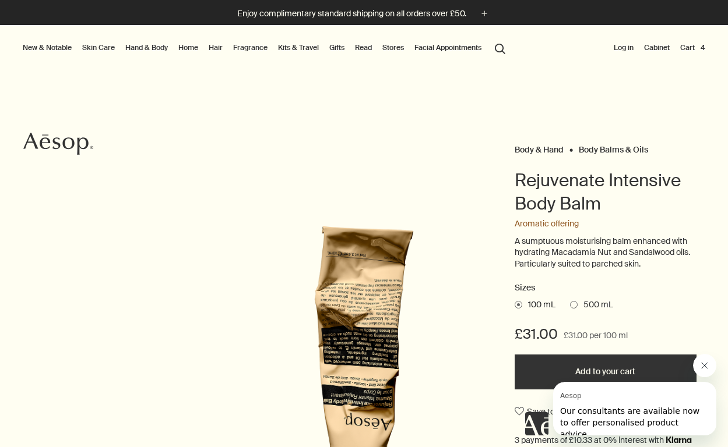
click at [191, 49] on link "Home" at bounding box center [188, 48] width 24 height 14
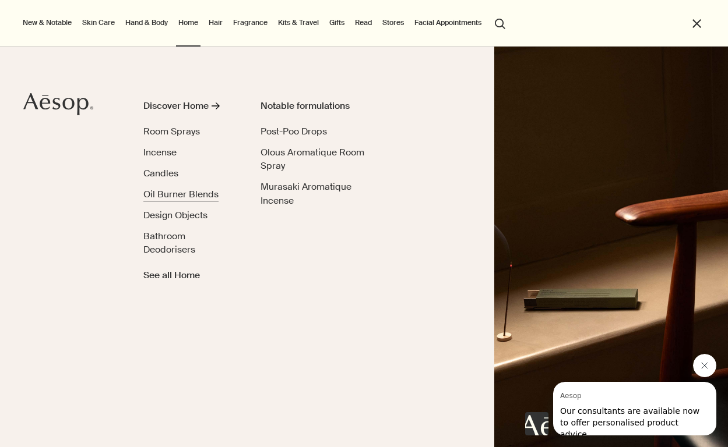
click at [198, 194] on span "Oil Burner Blends" at bounding box center [180, 194] width 75 height 12
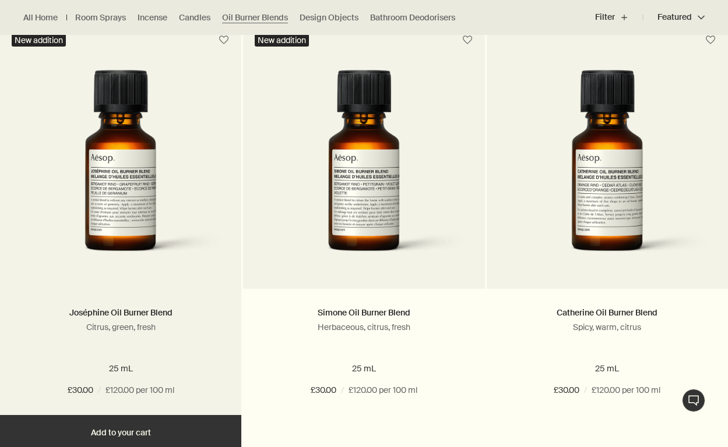
scroll to position [353, 0]
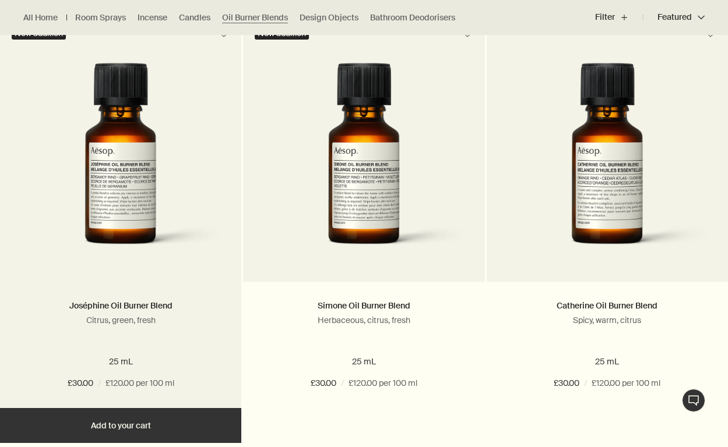
click at [127, 209] on img at bounding box center [120, 164] width 206 height 202
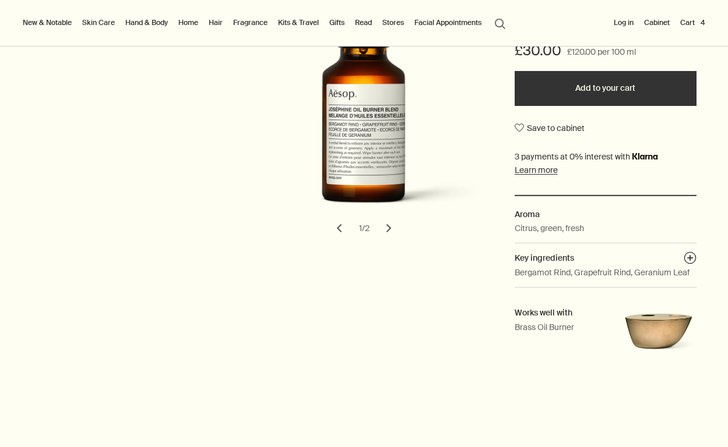
scroll to position [283, 0]
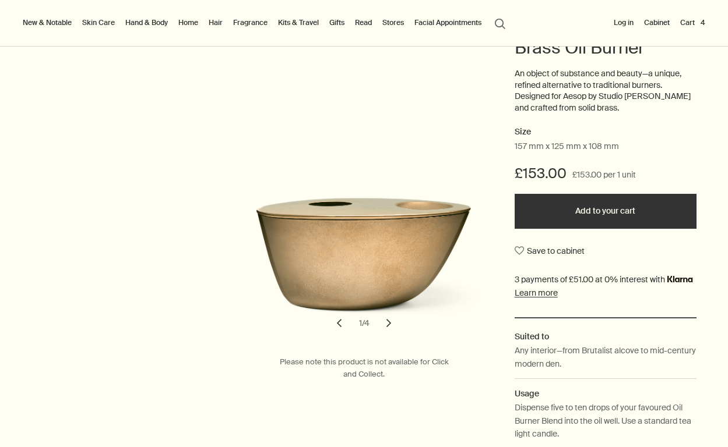
scroll to position [143, 0]
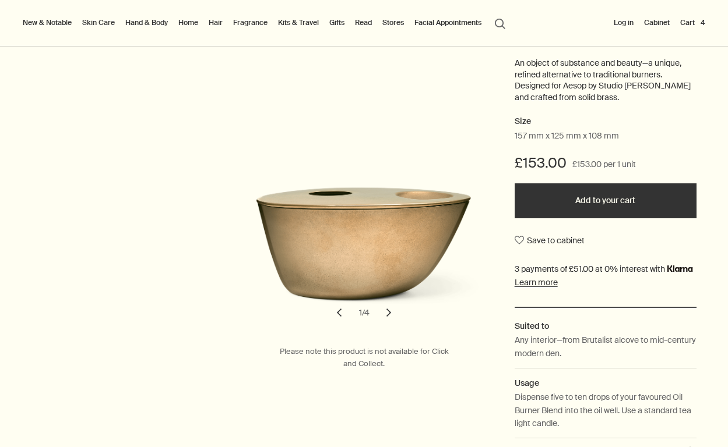
click at [389, 313] on button "chevron" at bounding box center [389, 313] width 26 height 26
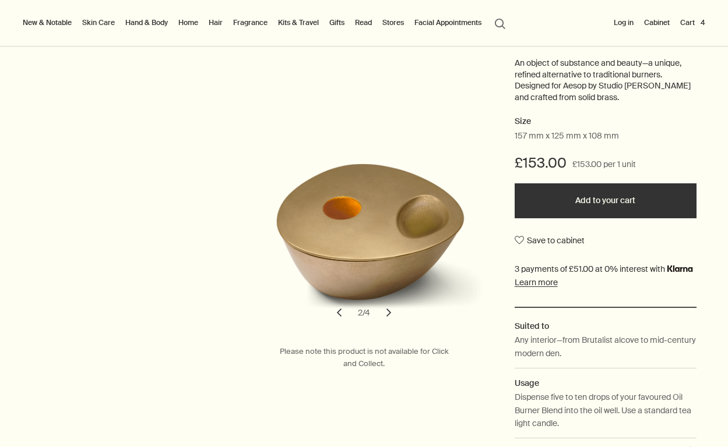
click at [389, 310] on button "chevron" at bounding box center [389, 313] width 26 height 26
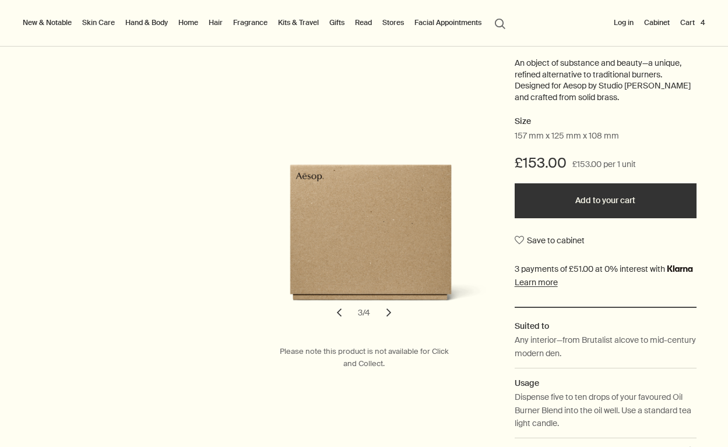
click at [389, 310] on button "chevron" at bounding box center [389, 313] width 26 height 26
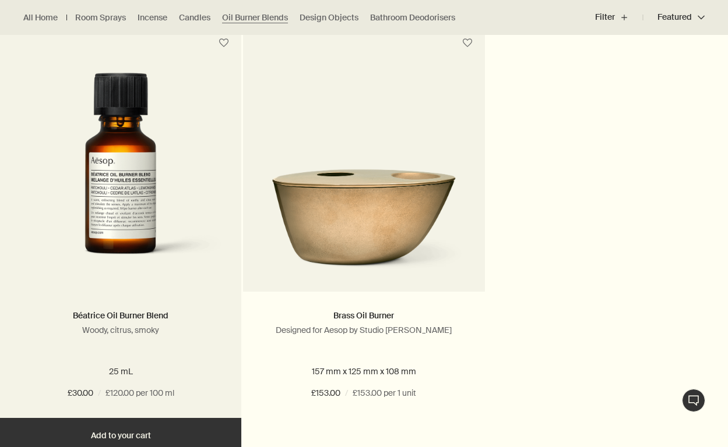
scroll to position [776, 0]
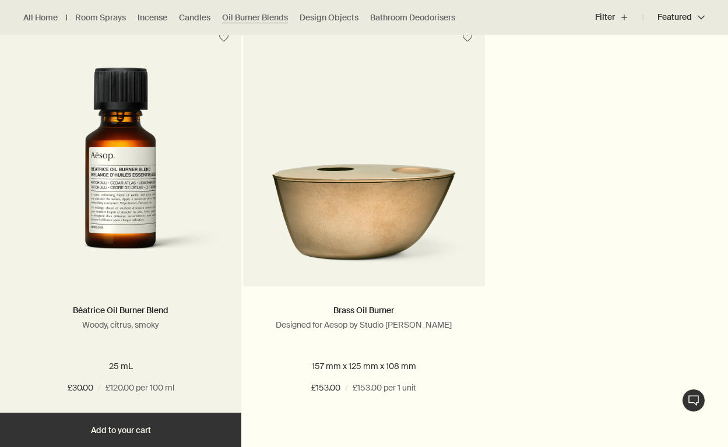
click at [110, 203] on img at bounding box center [120, 169] width 206 height 202
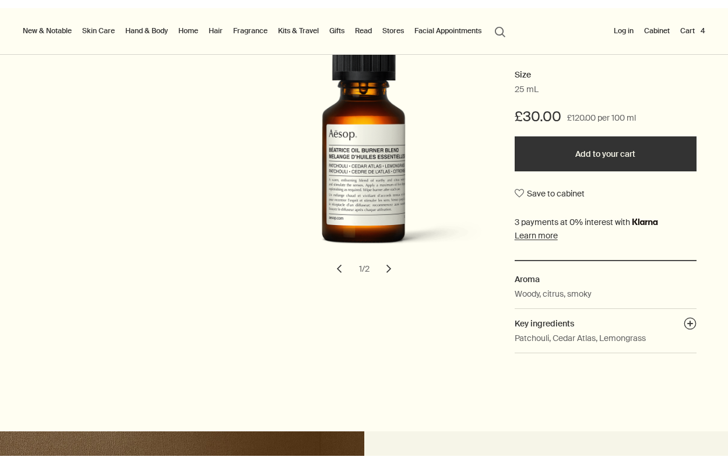
scroll to position [176, 0]
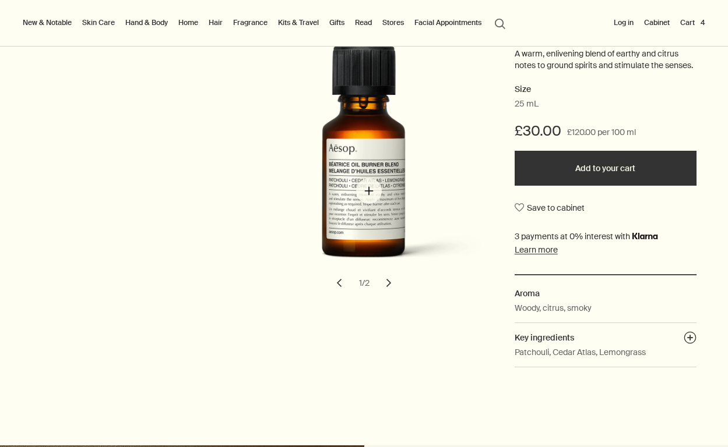
click at [369, 191] on img "Béatrice Oil Burner Blend" at bounding box center [367, 163] width 242 height 237
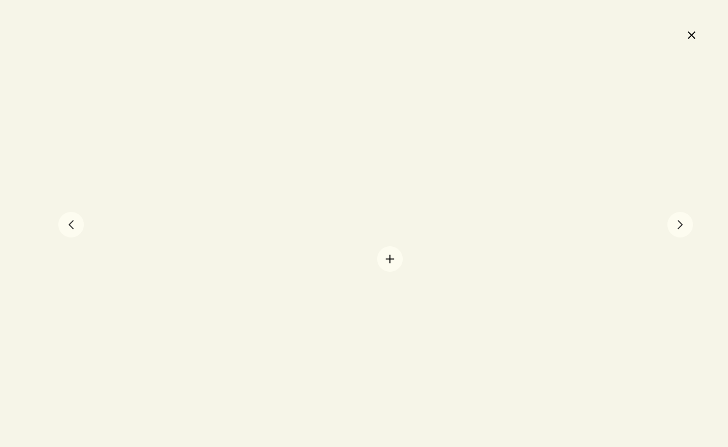
click at [390, 259] on div at bounding box center [364, 223] width 728 height 447
click at [677, 234] on button "chevron" at bounding box center [680, 225] width 26 height 26
click at [678, 227] on button "chevron" at bounding box center [680, 225] width 26 height 26
click at [692, 38] on button "close" at bounding box center [691, 35] width 14 height 20
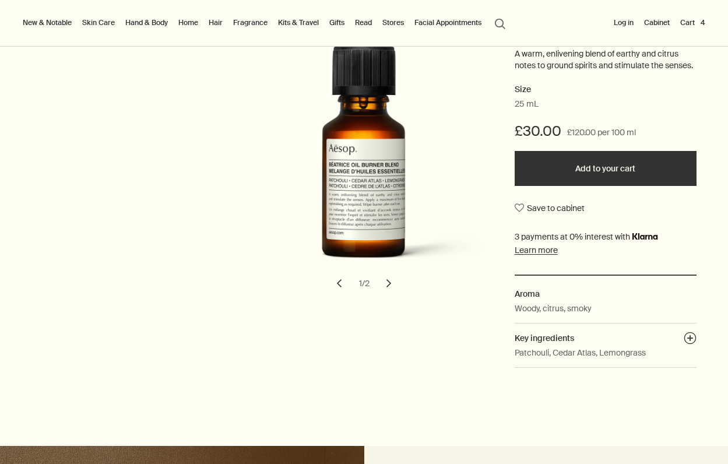
click at [586, 160] on button "Add to your cart" at bounding box center [605, 168] width 182 height 35
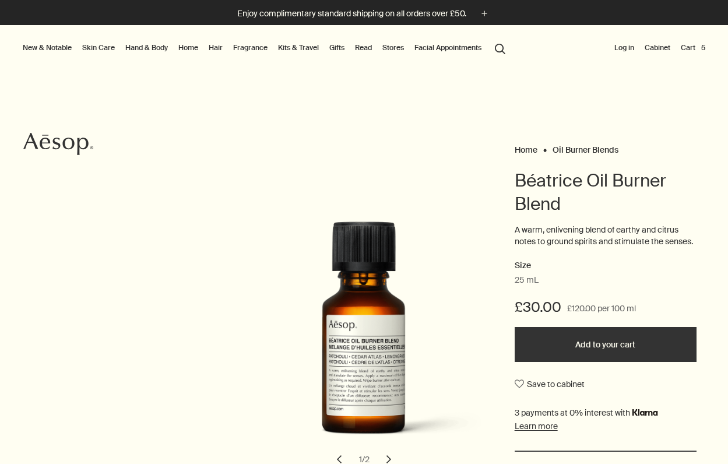
scroll to position [0, 0]
click at [194, 45] on link "Home" at bounding box center [188, 48] width 24 height 14
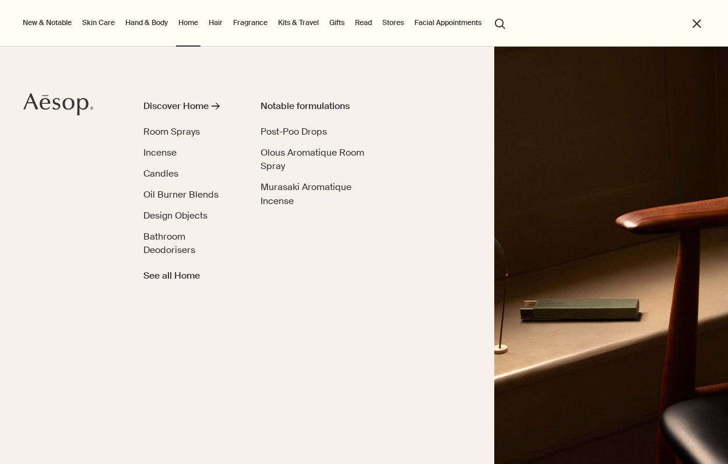
click at [98, 20] on link "Skin Care" at bounding box center [98, 23] width 37 height 14
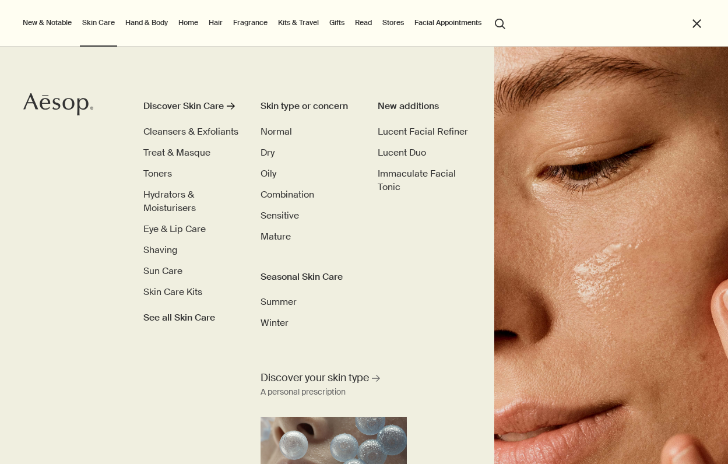
click at [43, 23] on button "New & Notable" at bounding box center [47, 23] width 54 height 14
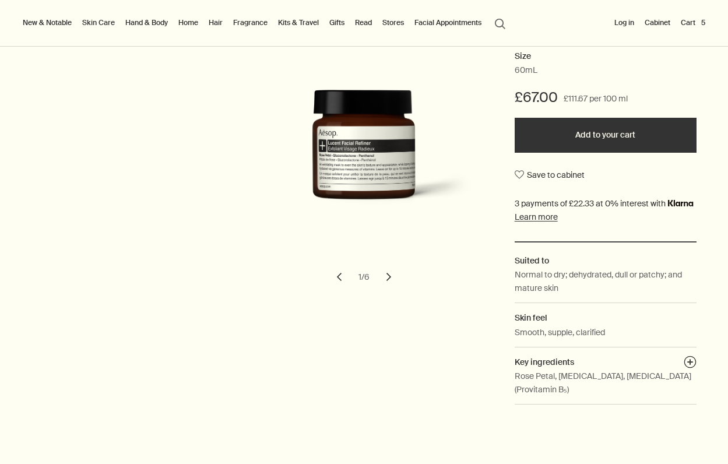
scroll to position [216, 0]
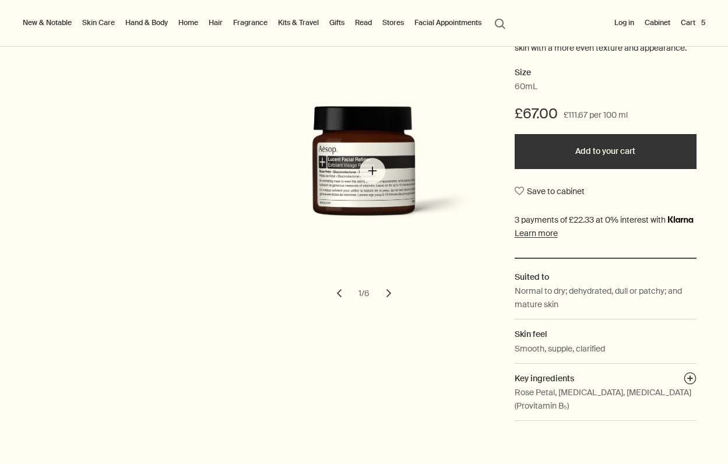
click at [366, 176] on img "Lucent Facial Refiner" at bounding box center [381, 170] width 242 height 129
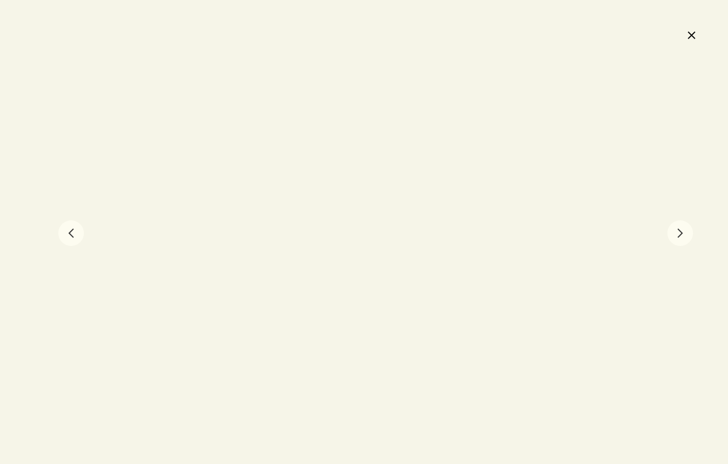
click at [681, 235] on button "chevron" at bounding box center [680, 233] width 26 height 26
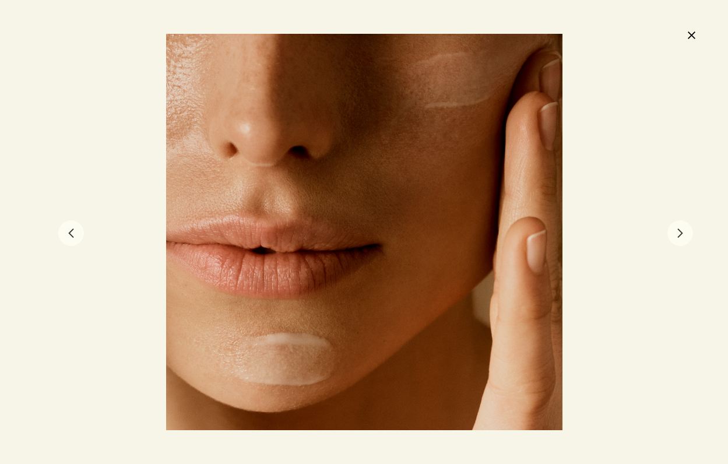
click at [681, 235] on button "chevron" at bounding box center [680, 233] width 26 height 26
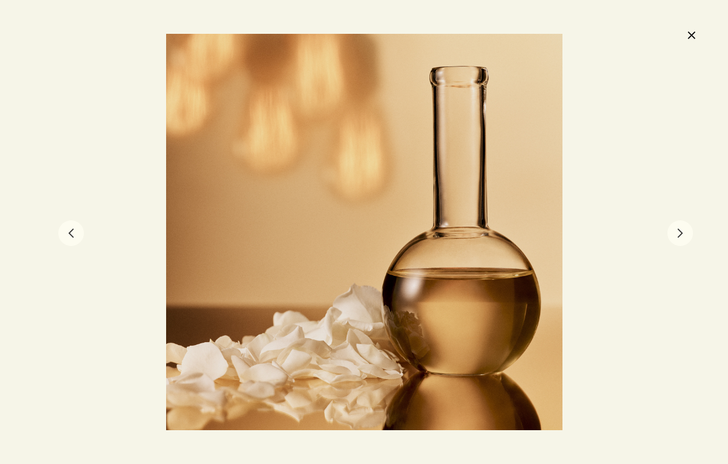
click at [681, 235] on button "chevron" at bounding box center [680, 233] width 26 height 26
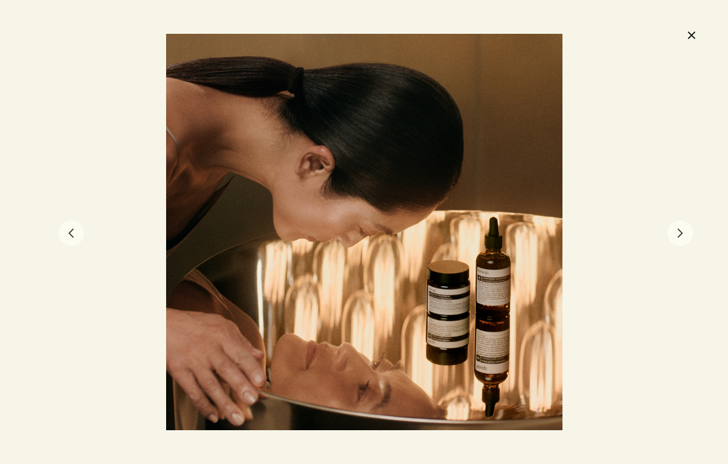
click at [681, 235] on button "chevron" at bounding box center [680, 233] width 26 height 26
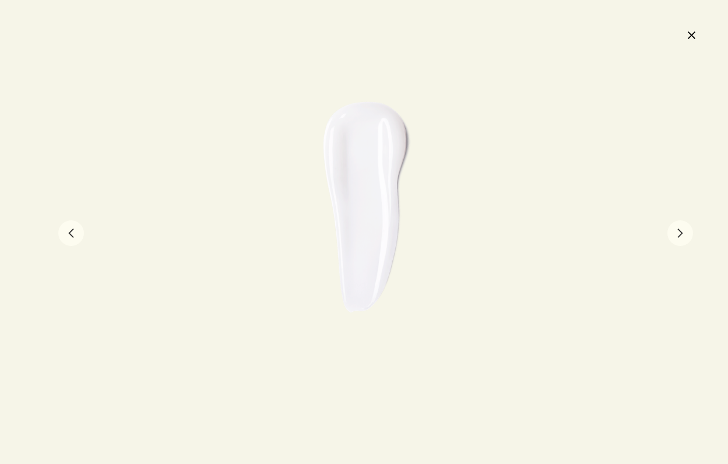
click at [681, 235] on button "chevron" at bounding box center [680, 233] width 26 height 26
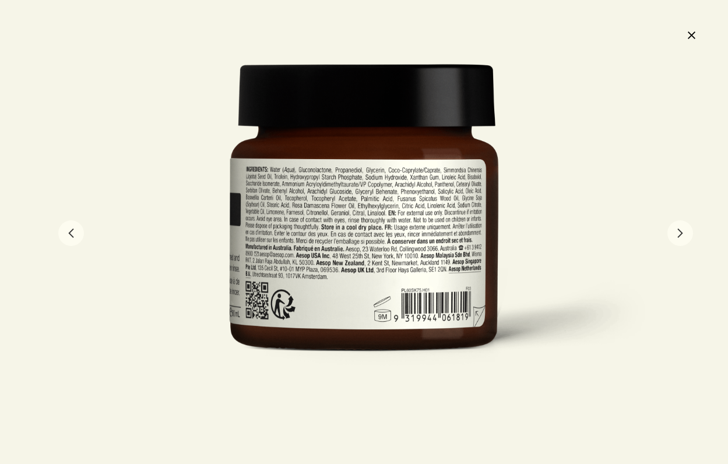
click at [76, 231] on button "chevron" at bounding box center [71, 233] width 26 height 26
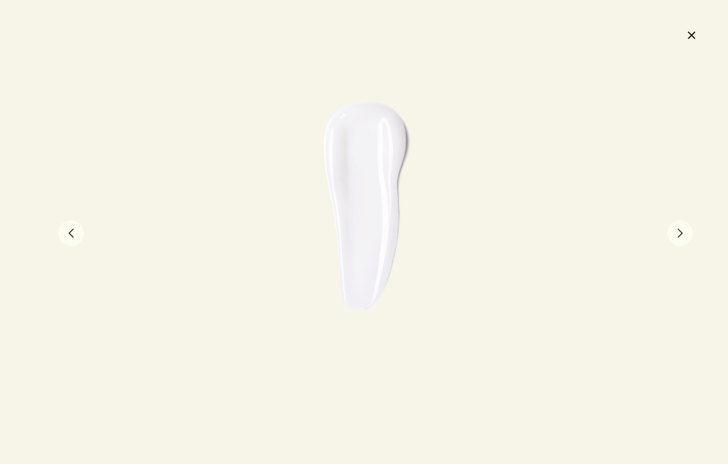
click at [76, 231] on button "chevron" at bounding box center [71, 233] width 26 height 26
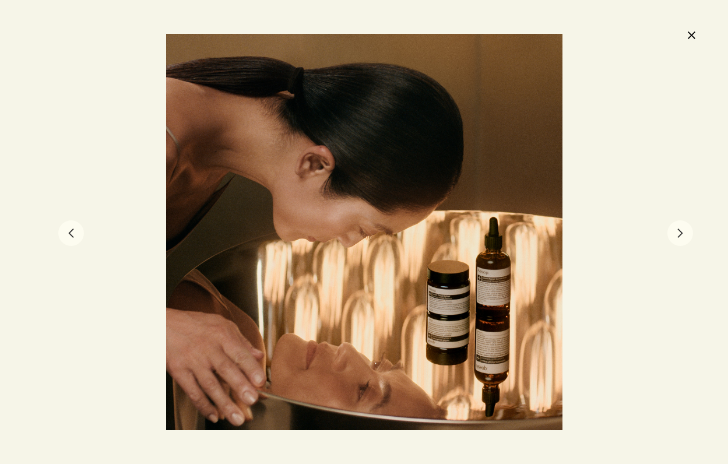
click at [76, 231] on button "chevron" at bounding box center [71, 233] width 26 height 26
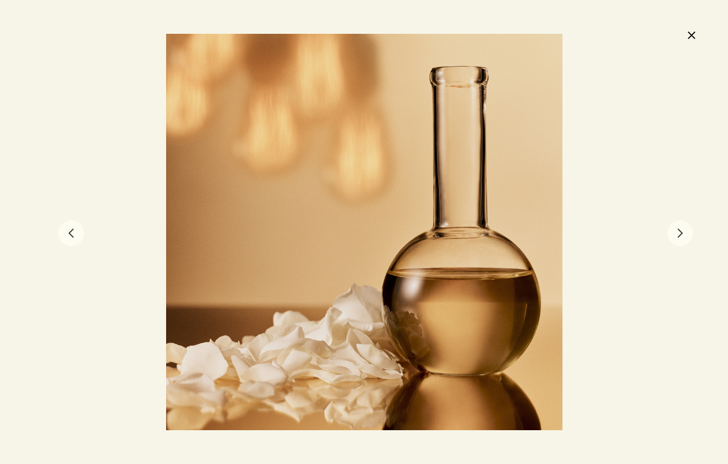
click at [76, 231] on button "chevron" at bounding box center [71, 233] width 26 height 26
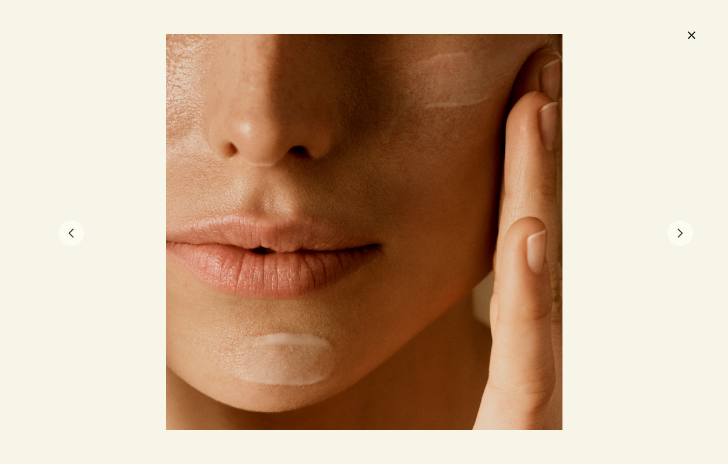
click at [76, 231] on button "chevron" at bounding box center [71, 233] width 26 height 26
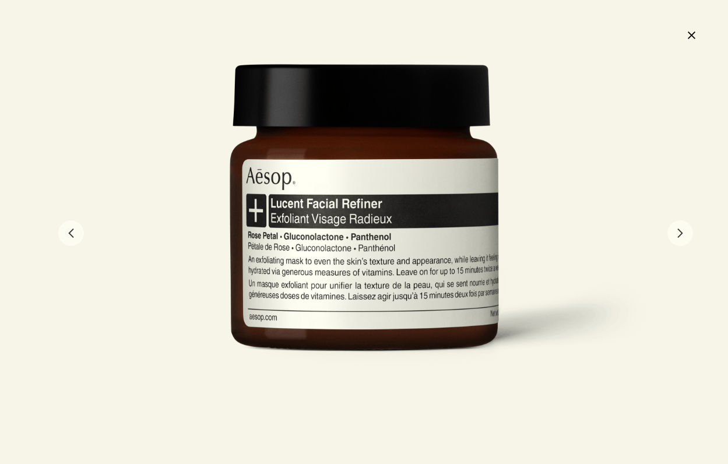
click at [690, 34] on button "close" at bounding box center [691, 35] width 14 height 20
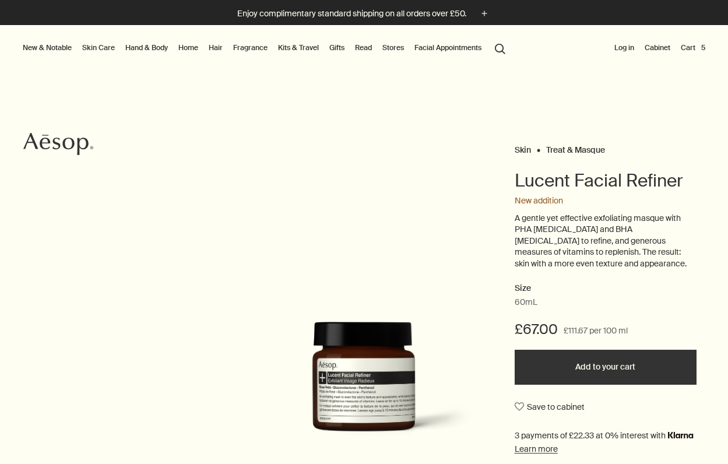
scroll to position [0, 0]
click at [56, 48] on button "New & Notable" at bounding box center [47, 48] width 54 height 14
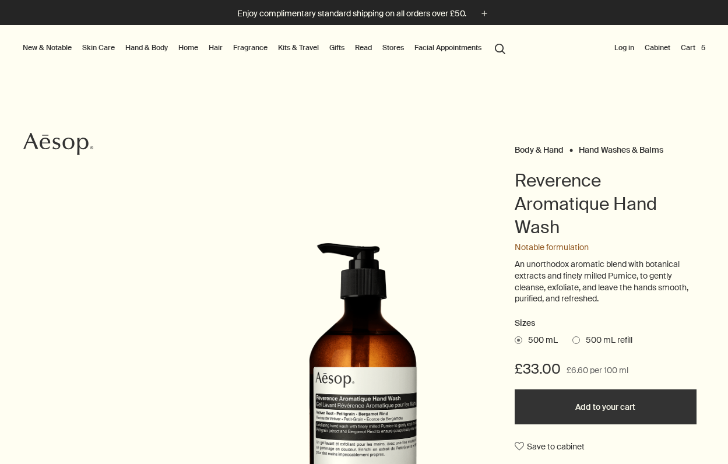
click at [601, 405] on button "Add to your cart" at bounding box center [605, 406] width 182 height 35
click at [577, 336] on span at bounding box center [576, 340] width 8 height 8
click at [572, 336] on input "500 mL refill" at bounding box center [572, 338] width 0 height 8
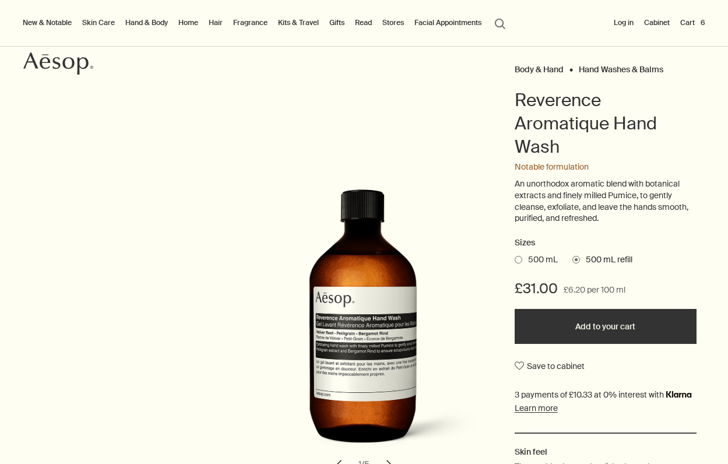
scroll to position [83, 0]
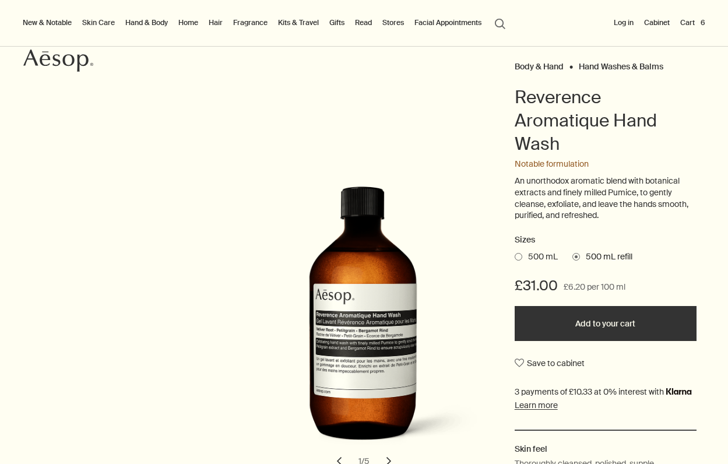
click at [519, 255] on span at bounding box center [518, 257] width 8 height 8
click at [514, 255] on input "500 mL" at bounding box center [514, 255] width 0 height 8
click at [577, 253] on span at bounding box center [576, 257] width 8 height 8
click at [572, 253] on input "500 mL refill" at bounding box center [572, 255] width 0 height 8
click at [519, 253] on span at bounding box center [518, 257] width 8 height 8
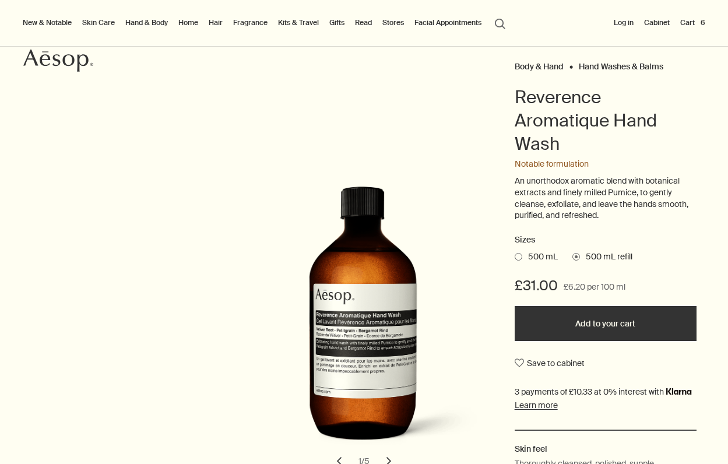
click at [514, 253] on input "500 mL" at bounding box center [514, 255] width 0 height 8
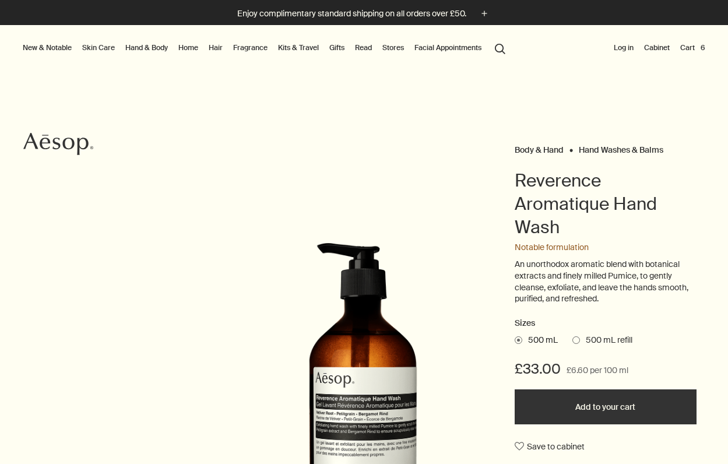
scroll to position [0, 0]
click at [58, 49] on button "New & Notable" at bounding box center [47, 48] width 54 height 14
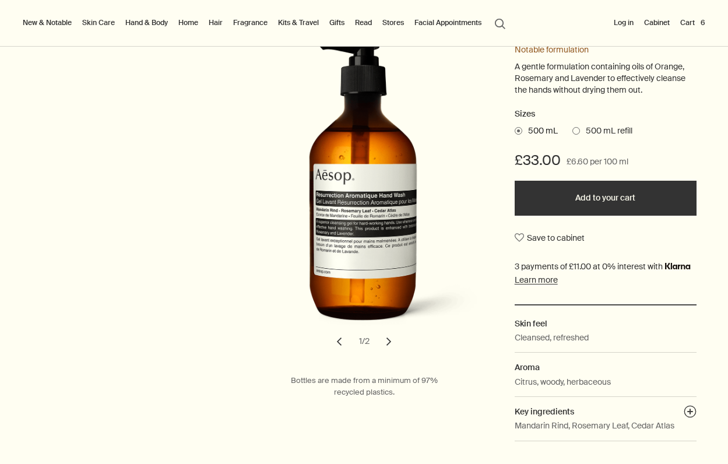
scroll to position [202, 0]
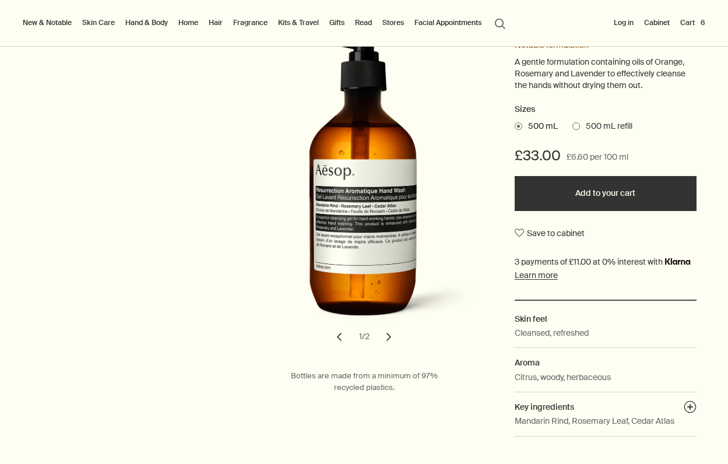
click at [590, 185] on button "Add to your cart" at bounding box center [605, 193] width 182 height 35
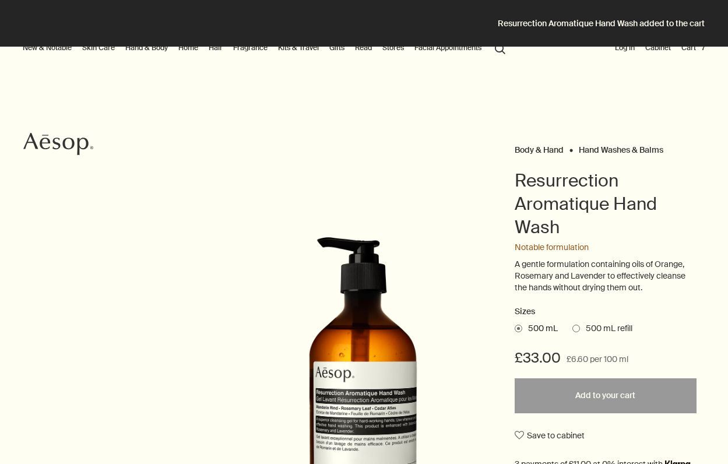
scroll to position [0, 0]
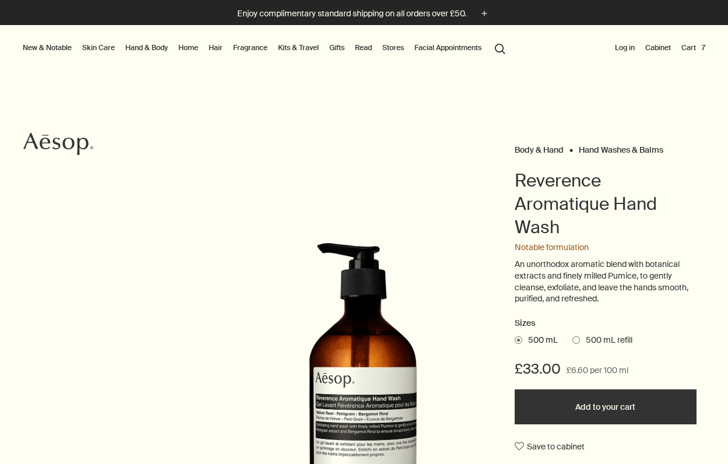
click at [693, 50] on button "Cart 7" at bounding box center [693, 48] width 29 height 14
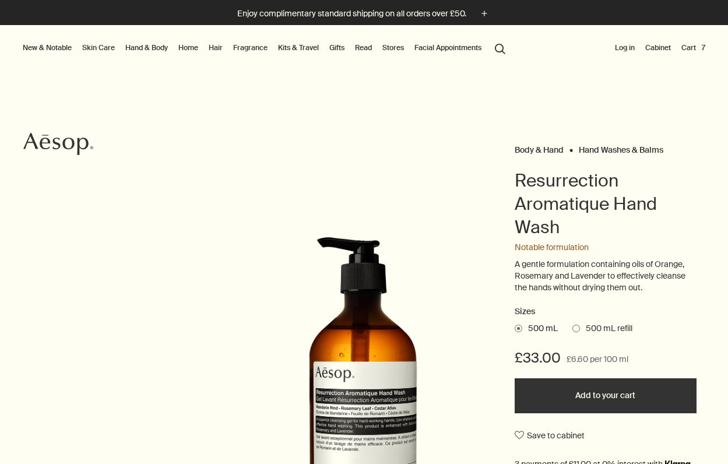
click at [688, 44] on button "Cart 7" at bounding box center [693, 48] width 29 height 14
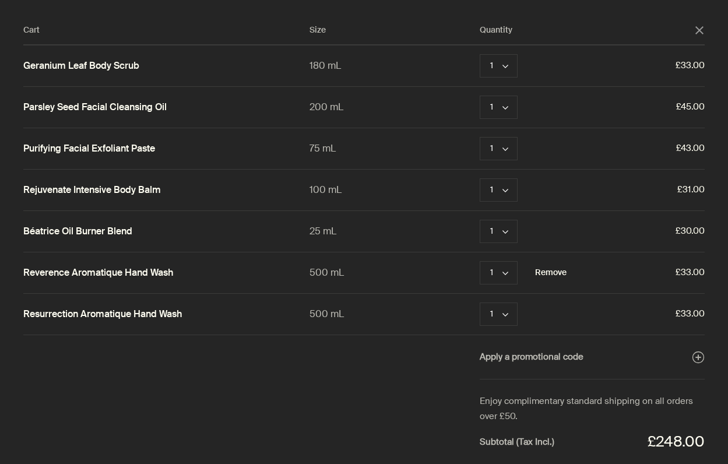
click at [545, 272] on button "Remove" at bounding box center [550, 273] width 31 height 14
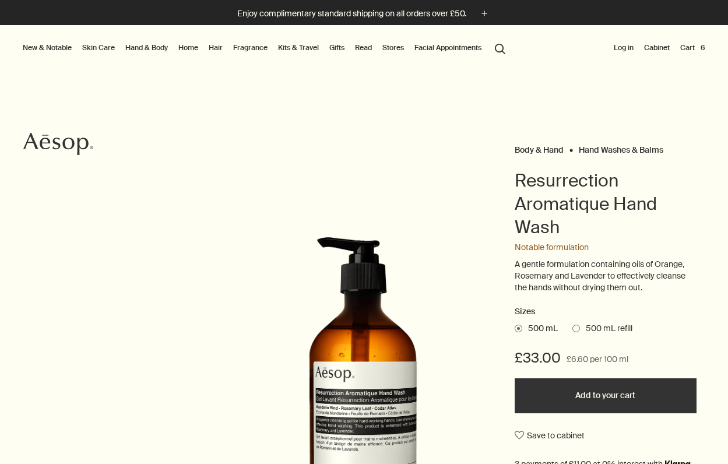
click at [695, 48] on button "Cart 6" at bounding box center [693, 48] width 30 height 14
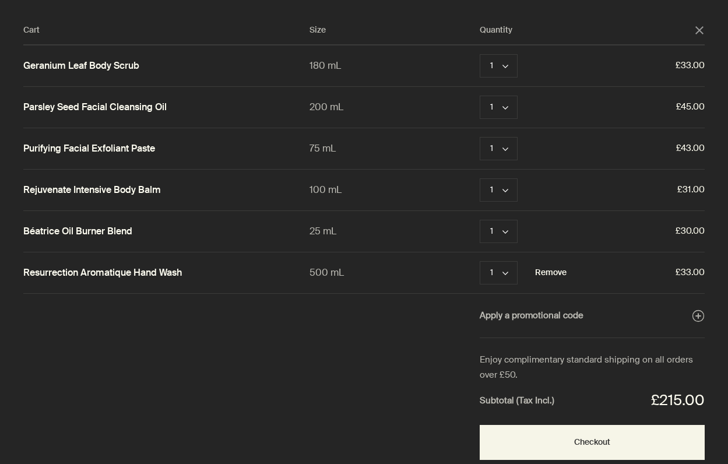
click at [552, 276] on button "Remove" at bounding box center [550, 273] width 31 height 14
